Goal: Navigation & Orientation: Find specific page/section

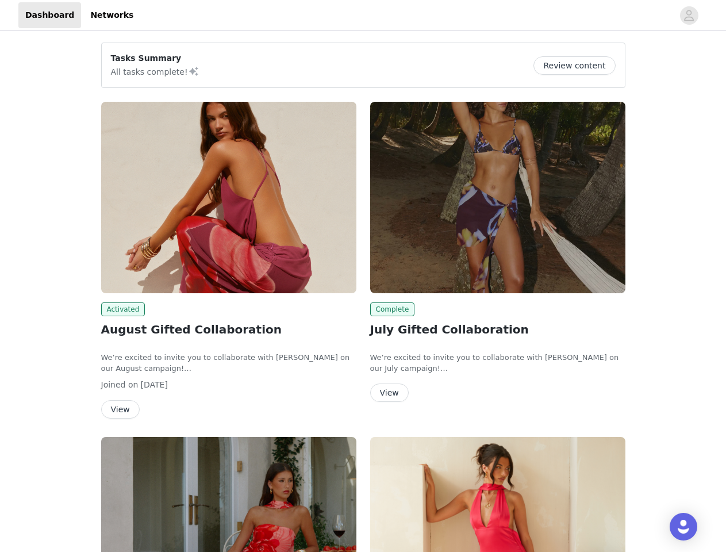
click at [363, 276] on div "Complete July Gifted Collaboration We’re excited to invite you to collaborate w…" at bounding box center [497, 254] width 269 height 319
click at [363, 16] on div at bounding box center [406, 15] width 533 height 26
click at [689, 16] on icon "avatar" at bounding box center [689, 15] width 11 height 18
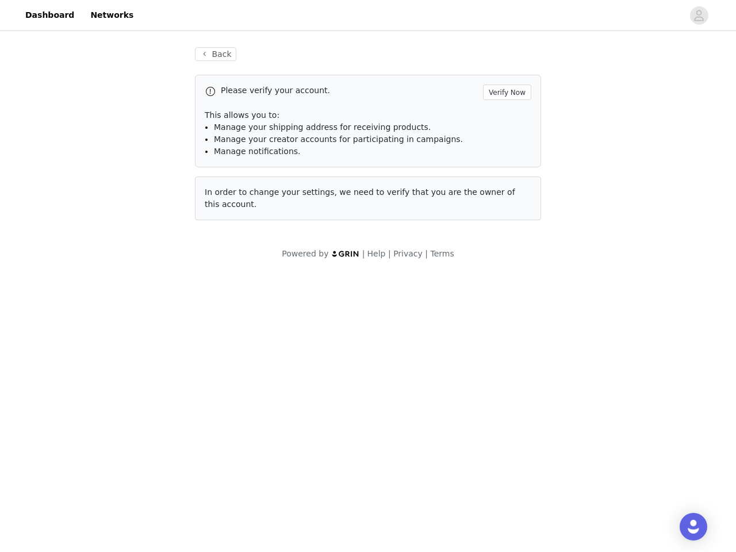
click at [579, 66] on div "Back Please verify your account. Verify Now This allows you to: Manage your shi…" at bounding box center [368, 153] width 736 height 240
click at [229, 197] on span "In order to change your settings, we need to verify that you are the owner of t…" at bounding box center [360, 197] width 310 height 21
click at [121, 309] on body "Dashboard Networks Back Please verify your account. Verify Now This allows you …" at bounding box center [368, 276] width 736 height 552
click at [120, 409] on body "Dashboard Networks Back Please verify your account. Verify Now This allows you …" at bounding box center [368, 276] width 736 height 552
